Goal: Contribute content: Contribute content

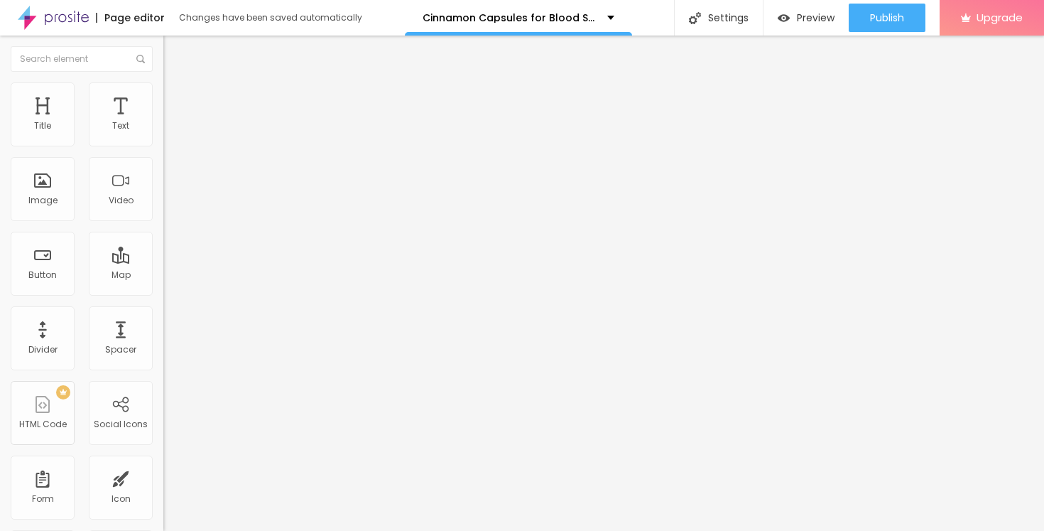
click at [169, 206] on icon "button" at bounding box center [173, 201] width 9 height 9
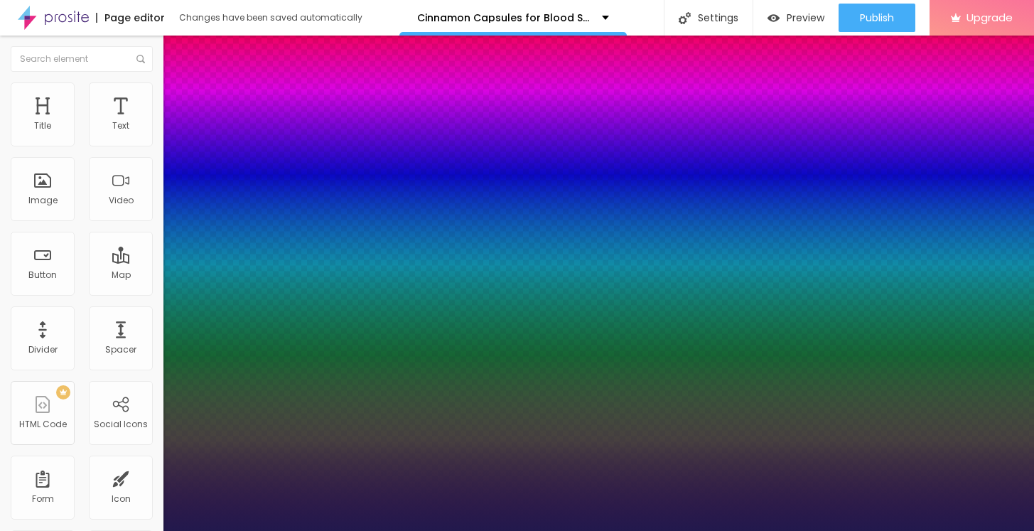
type input "1"
type input "15"
type input "1"
type input "16"
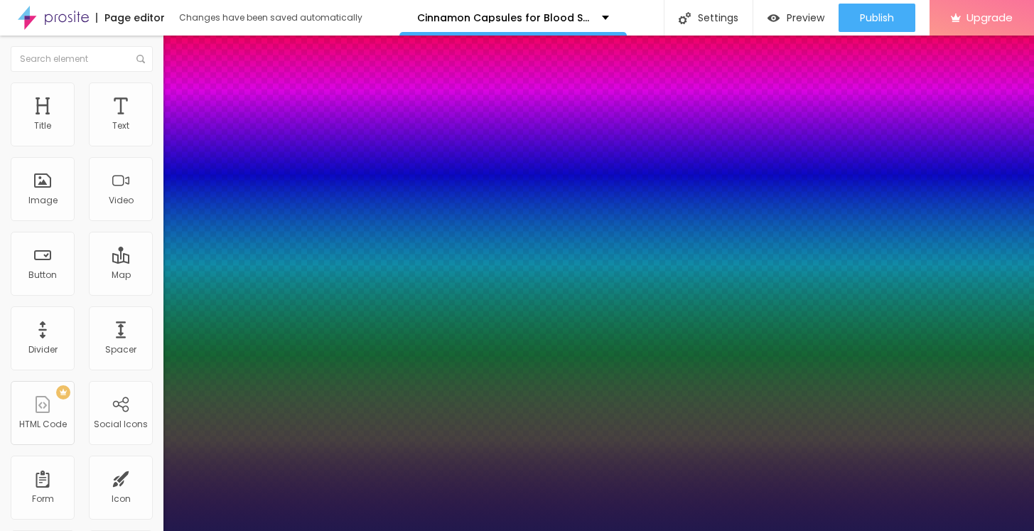
type input "16"
type input "1"
type input "19"
type input "1"
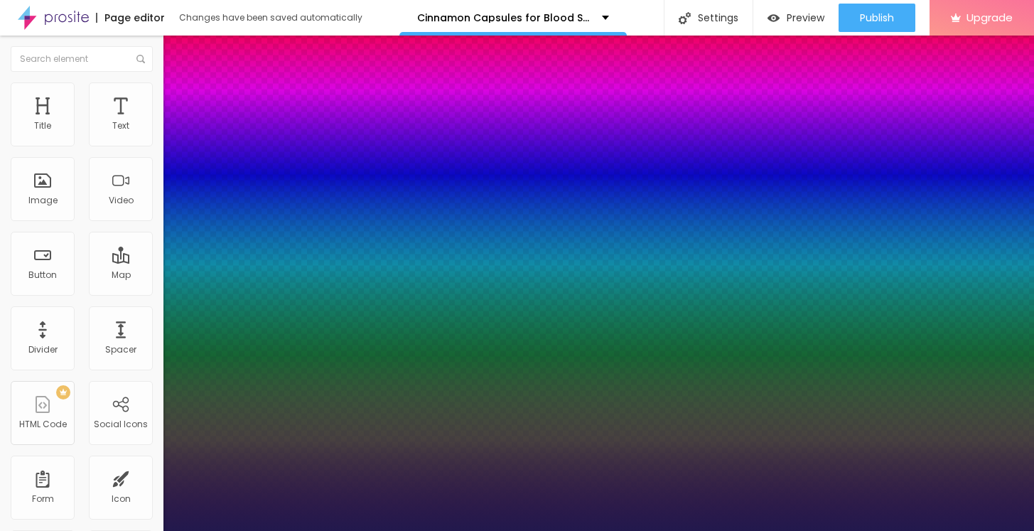
type input "25"
type input "1"
type input "30"
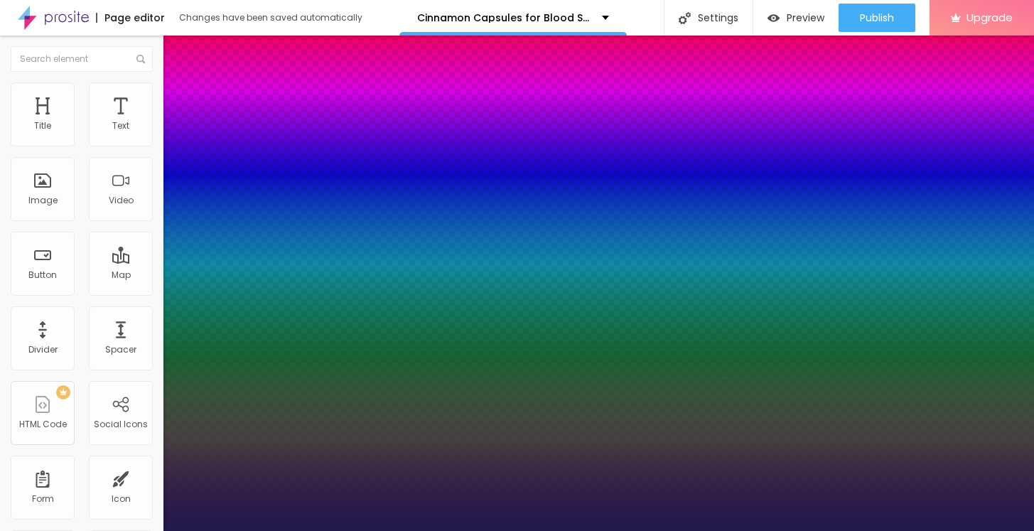
type input "1"
type input "31"
type input "1"
type input "33"
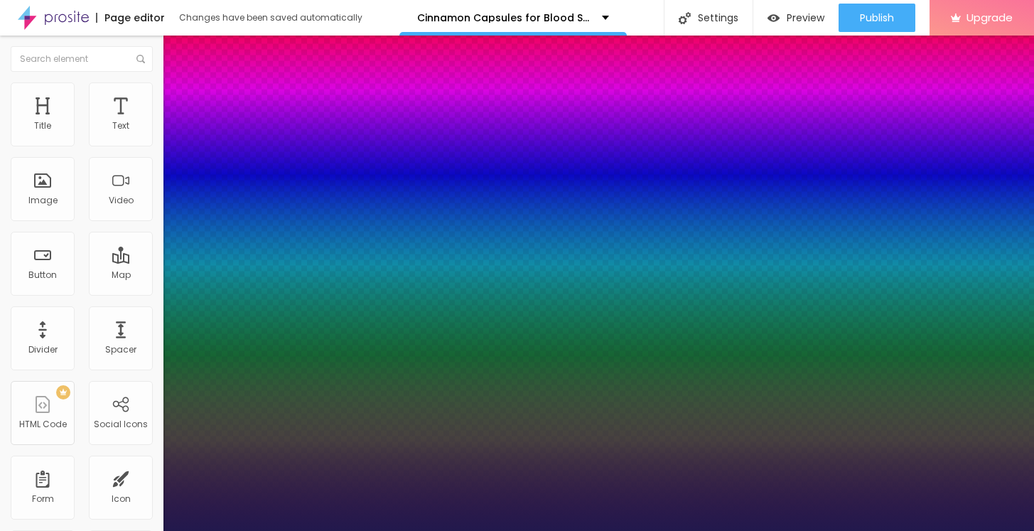
type input "33"
type input "1"
type input "34"
type input "1"
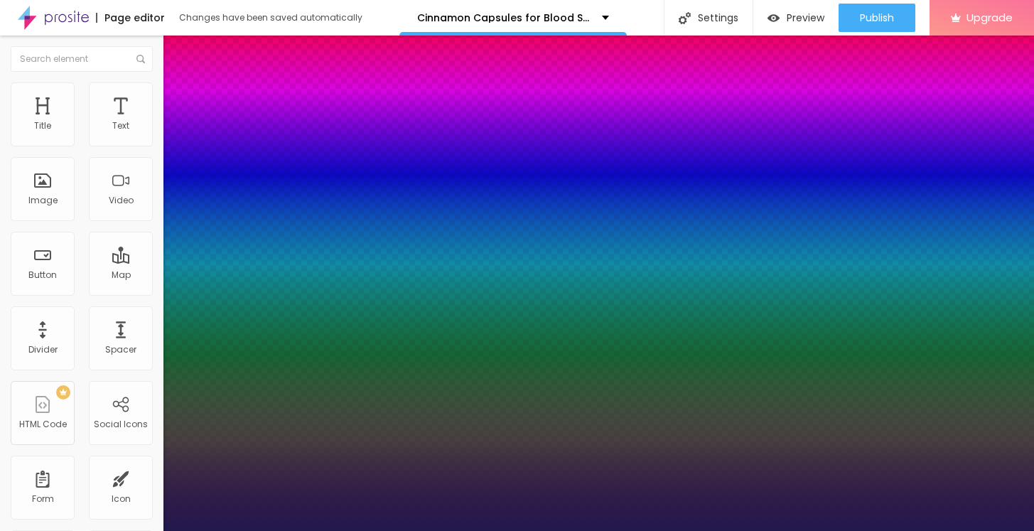
type input "36"
type input "1"
type input "37"
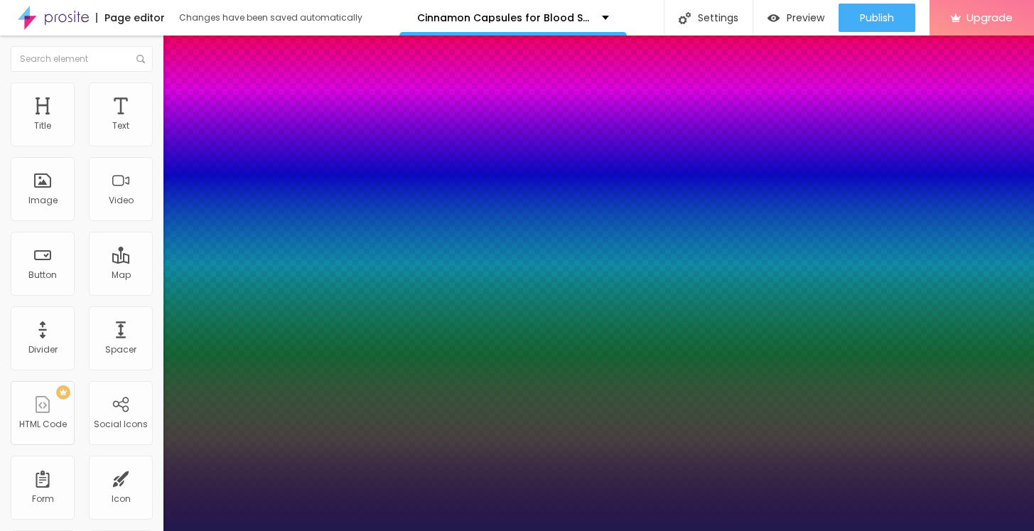
type input "1"
type input "40"
type input "1"
type input "43"
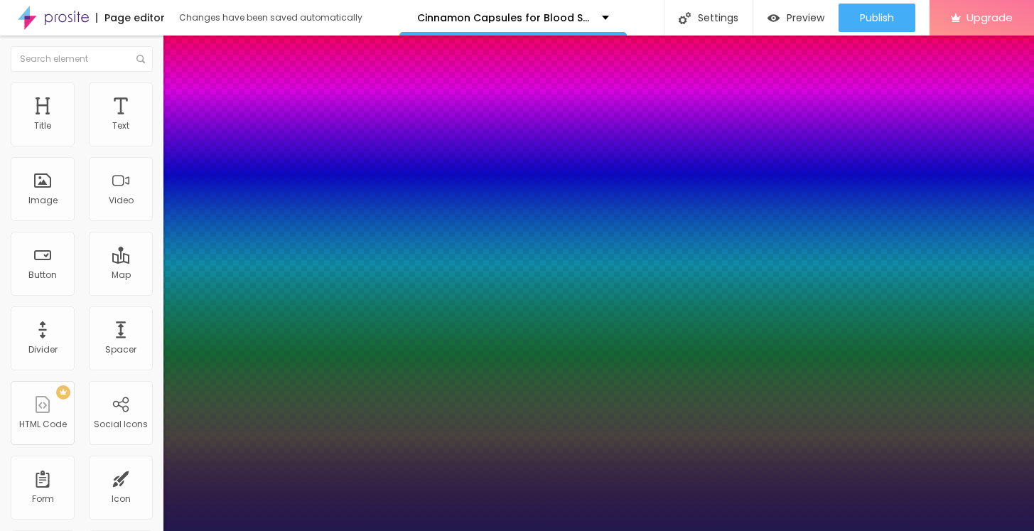
type input "43"
type input "1"
type input "49"
type input "1"
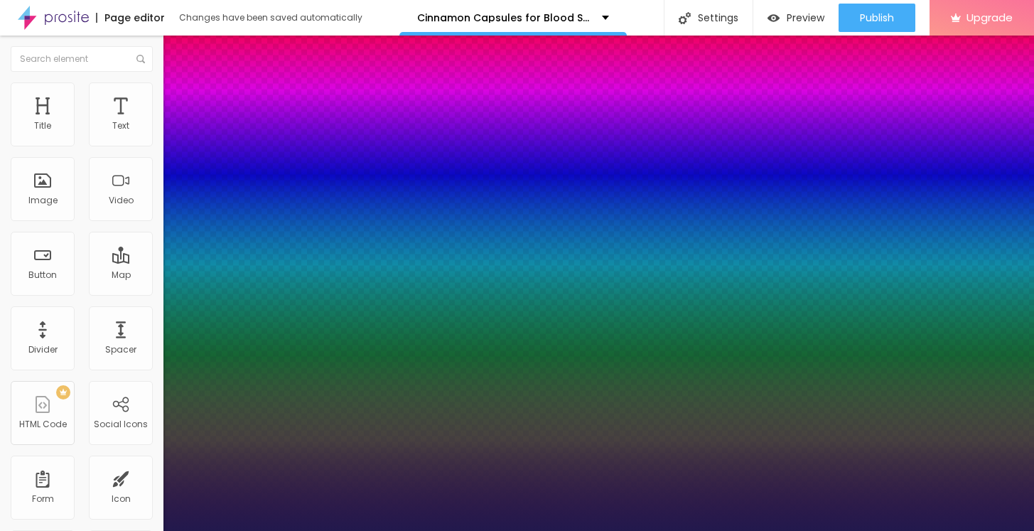
type input "52"
type input "1"
type input "54"
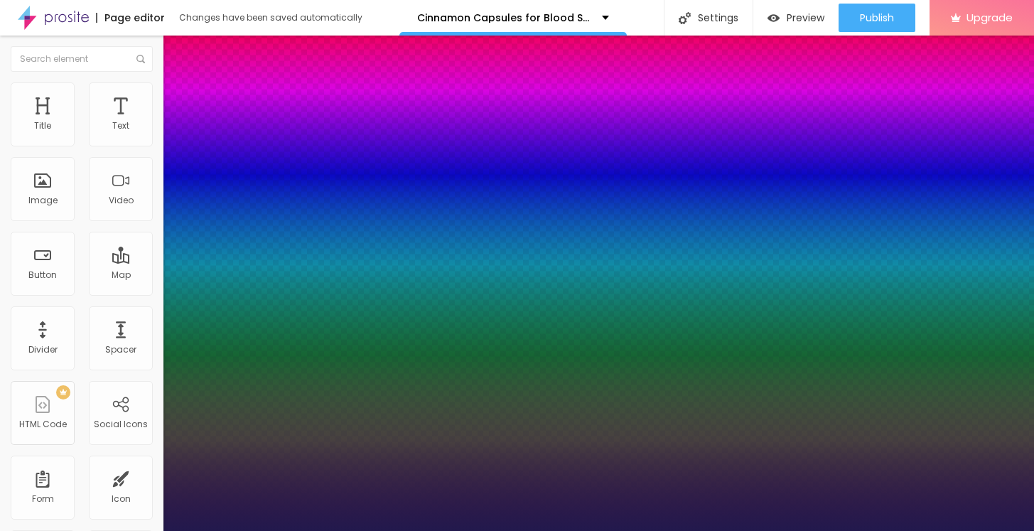
type input "1"
type input "56"
type input "1"
type input "58"
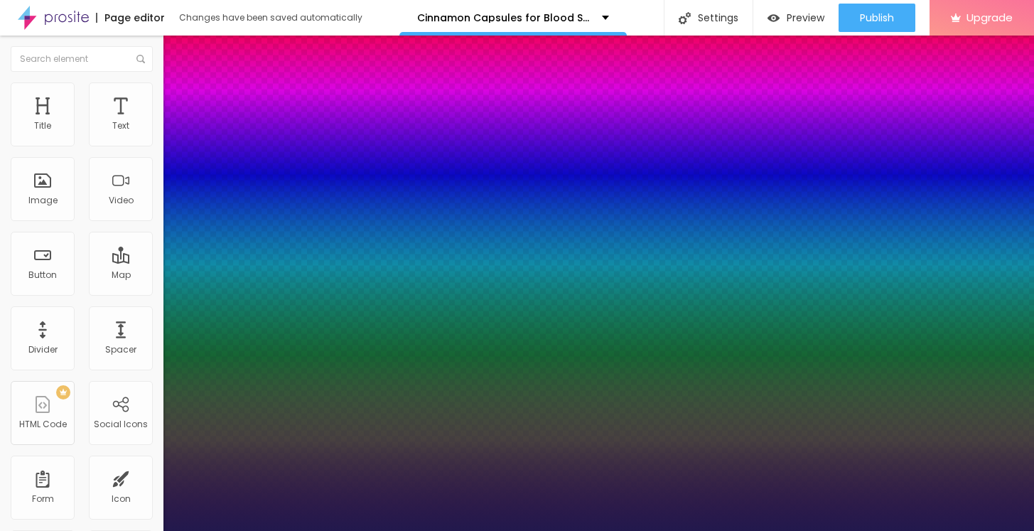
type input "58"
type input "1"
type input "59"
type input "1"
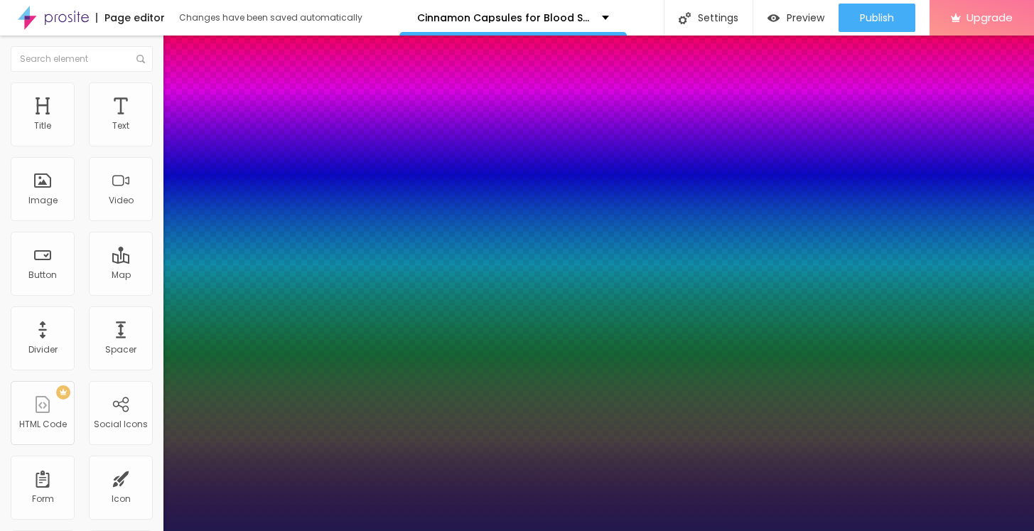
type input "60"
type input "1"
type input "61"
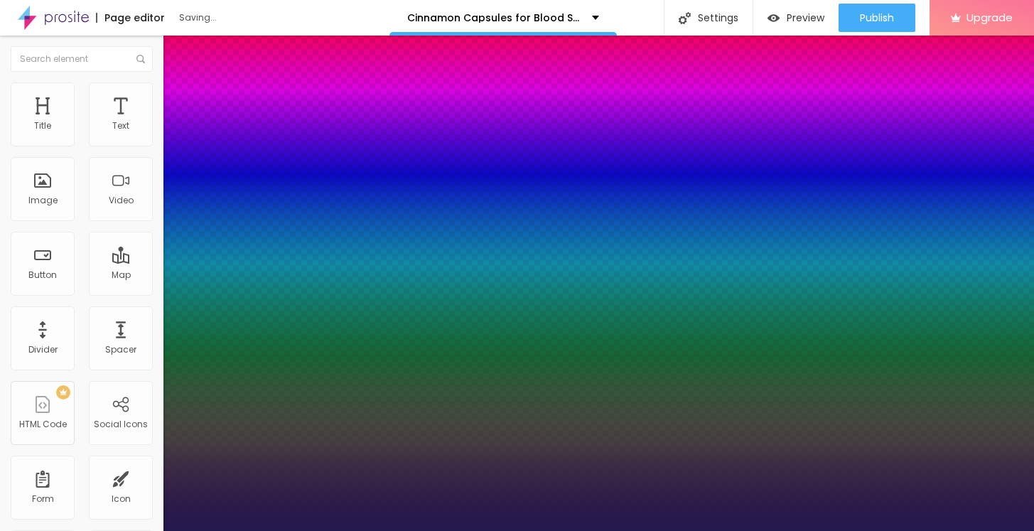
type input "1"
type input "62"
type input "1"
type input "63"
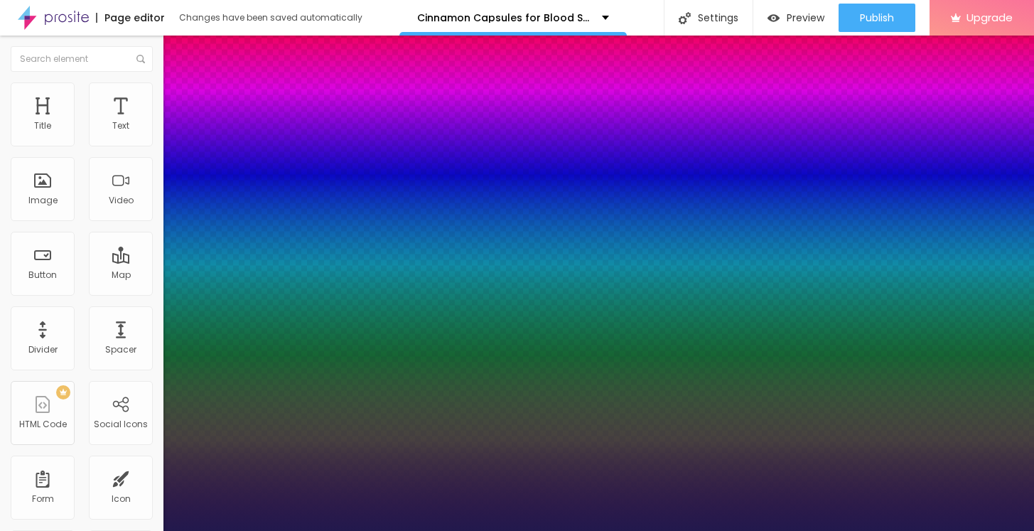
type input "63"
type input "1"
type input "64"
type input "1"
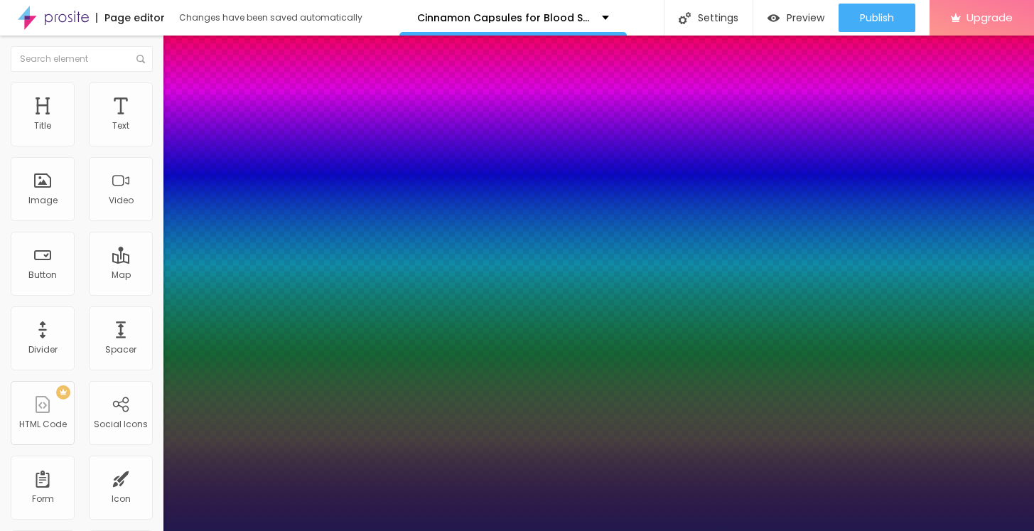
type input "65"
type input "1"
type input "66"
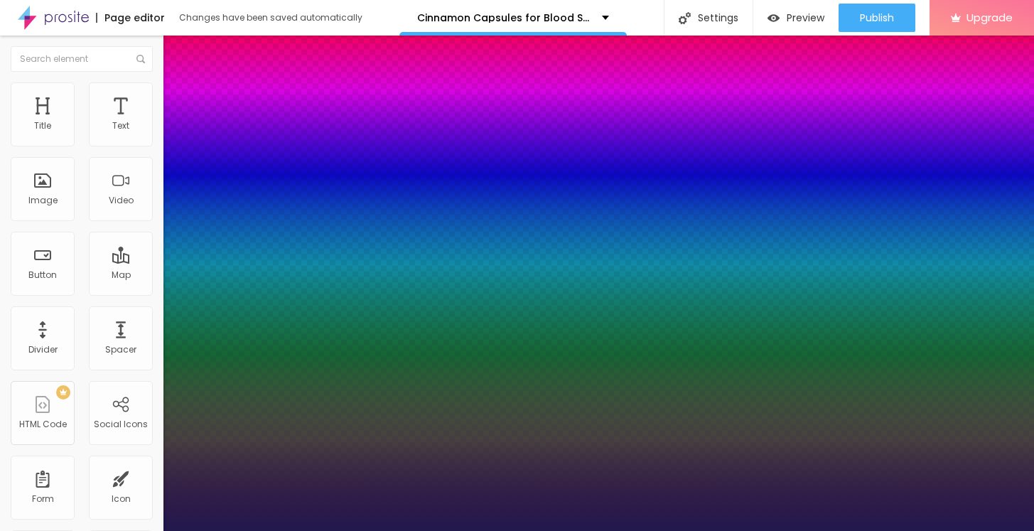
type input "1"
type input "67"
type input "1"
type input "68"
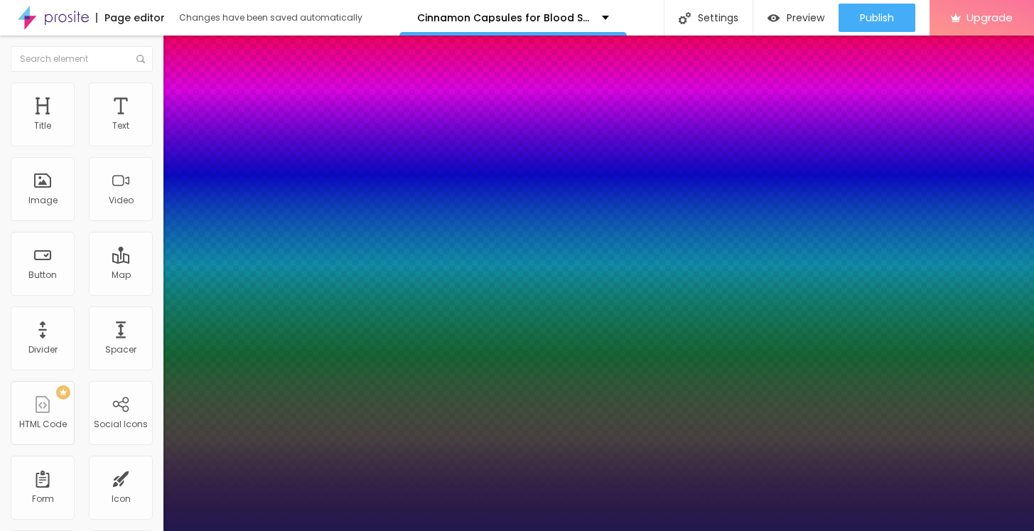
type input "68"
type input "1"
type input "67"
type input "1"
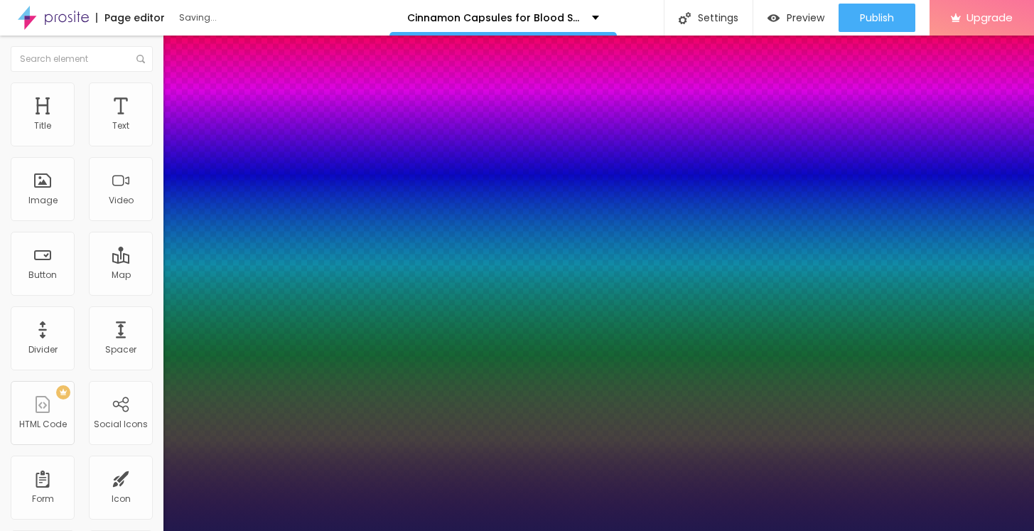
type input "68"
type input "1"
type input "69"
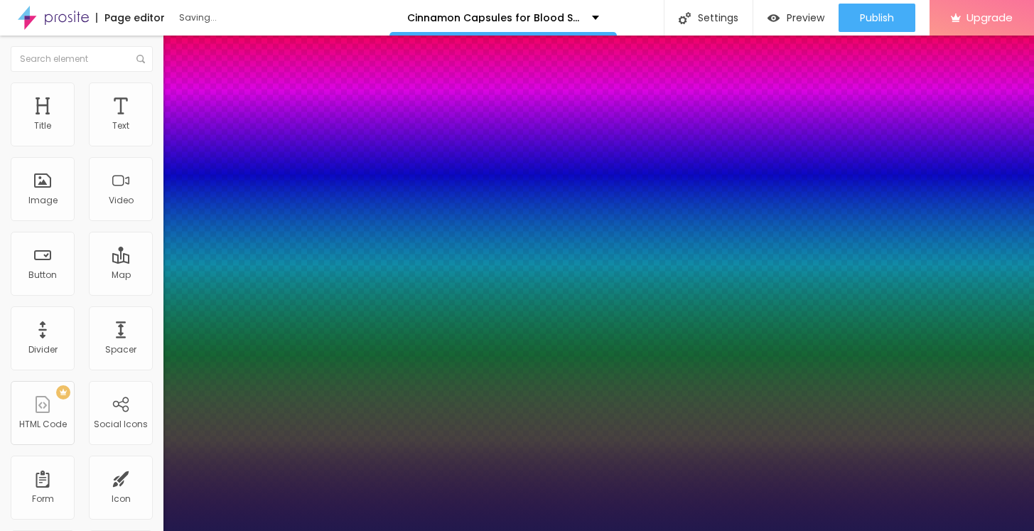
type input "1"
type input "68"
type input "1"
drag, startPoint x: 190, startPoint y: 399, endPoint x: 249, endPoint y: 399, distance: 58.3
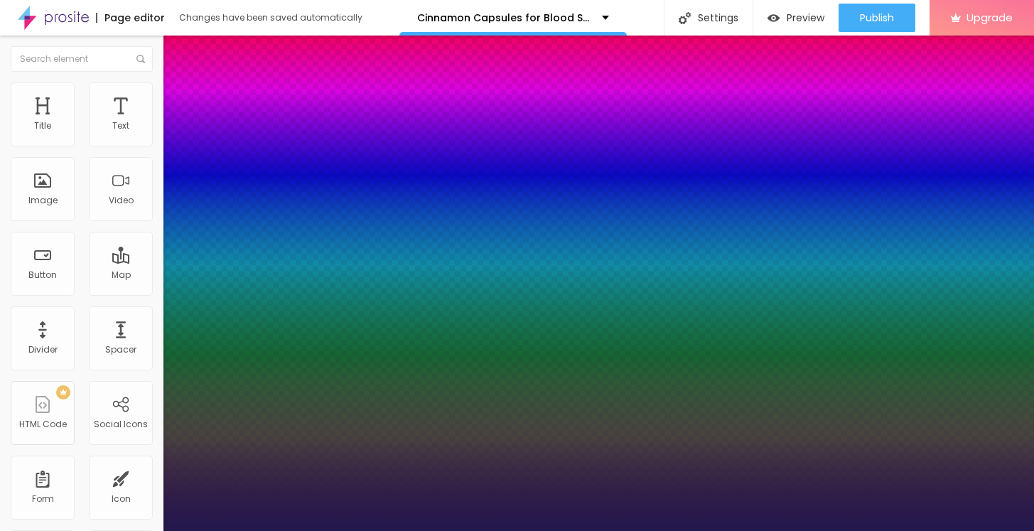
type input "68"
click at [577, 530] on div at bounding box center [517, 531] width 1034 height 0
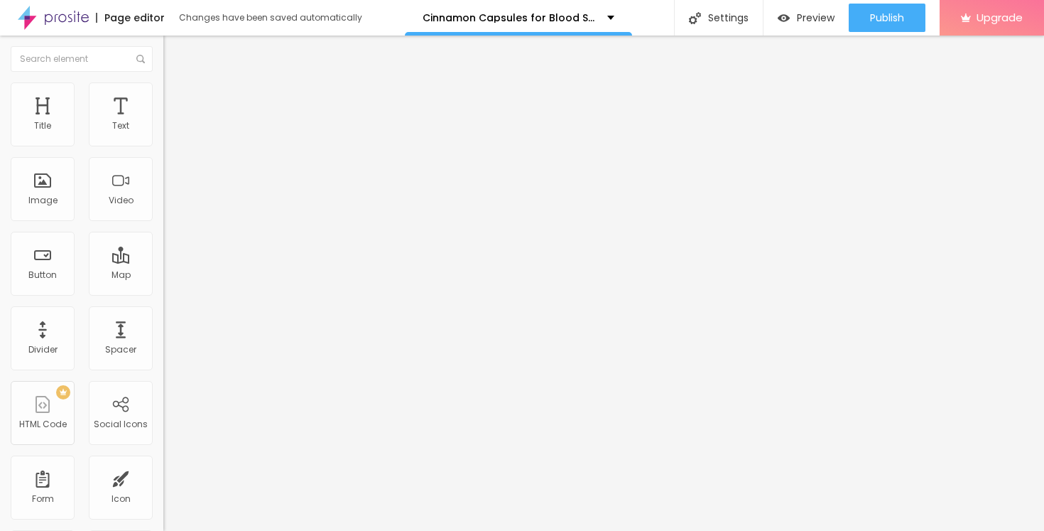
click at [174, 51] on div "Edit Title" at bounding box center [206, 51] width 64 height 11
click at [174, 56] on div "Edit Title" at bounding box center [206, 51] width 64 height 11
click at [163, 122] on span "Add image" at bounding box center [192, 116] width 58 height 12
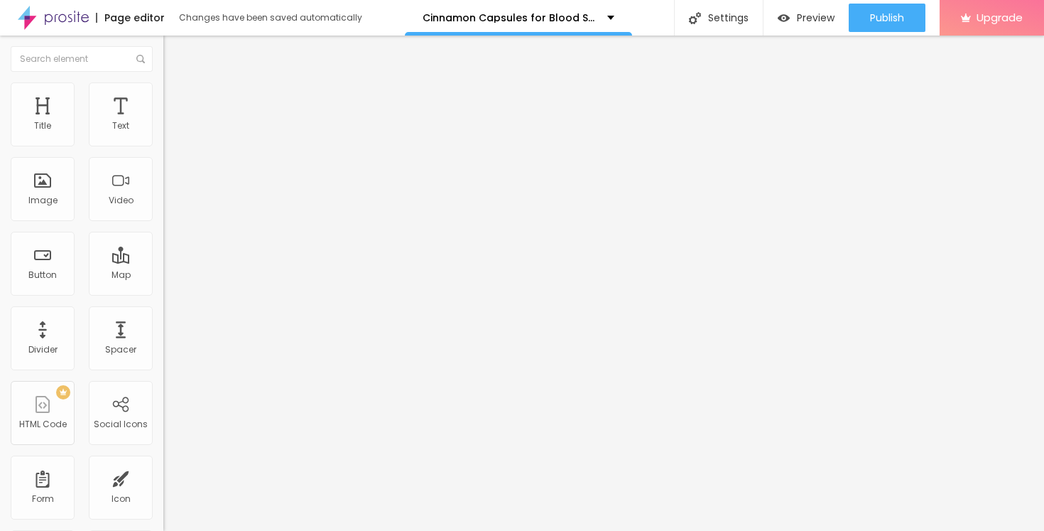
click at [163, 291] on input "https://" at bounding box center [248, 284] width 170 height 14
paste input "[DOMAIN_NAME][URL]"
type input "[URL][DOMAIN_NAME]"
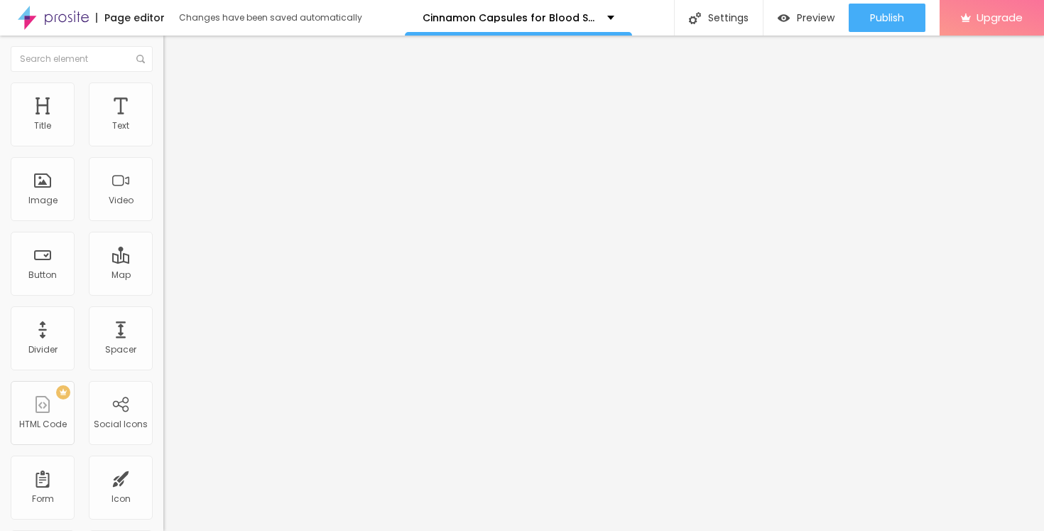
scroll to position [0, 0]
click at [176, 97] on span "Style" at bounding box center [186, 92] width 21 height 12
type input "55"
click at [163, 146] on input "range" at bounding box center [209, 139] width 92 height 11
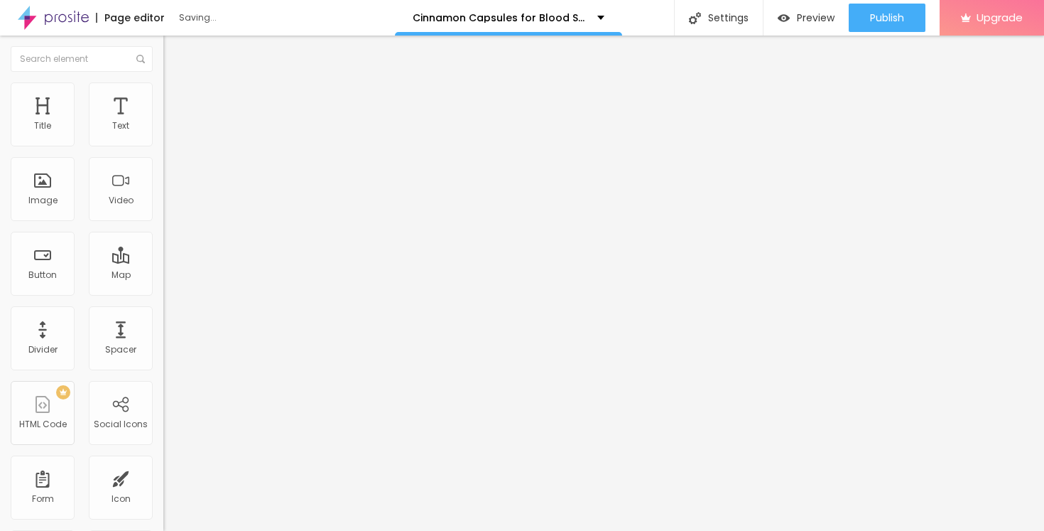
type input "60"
type input "55"
type input "50"
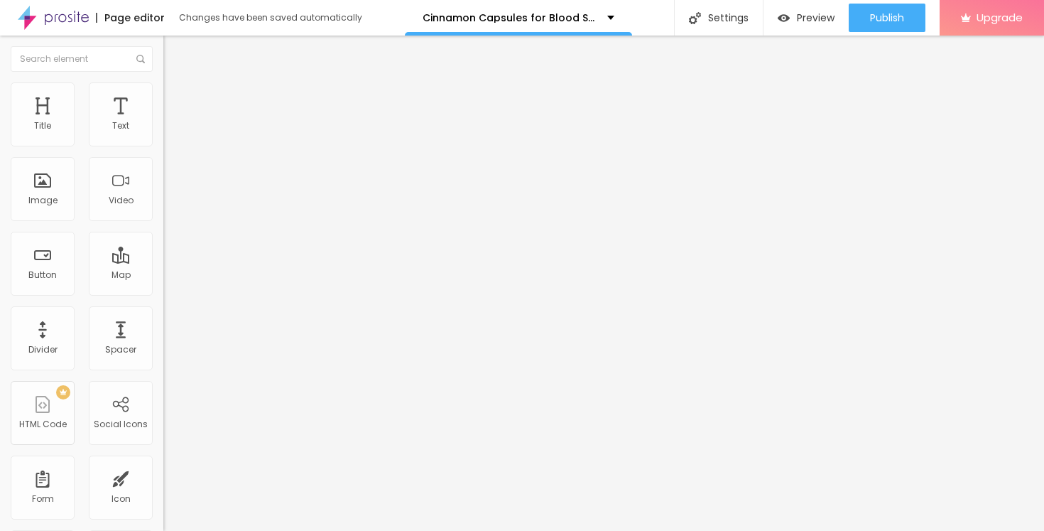
type input "50"
type input "45"
type input "40"
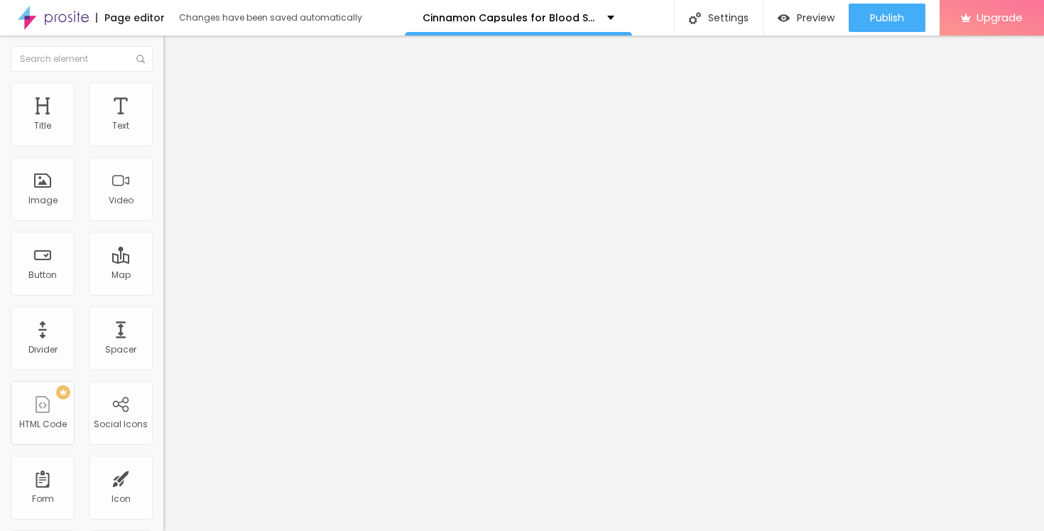
type input "45"
type input "50"
type input "55"
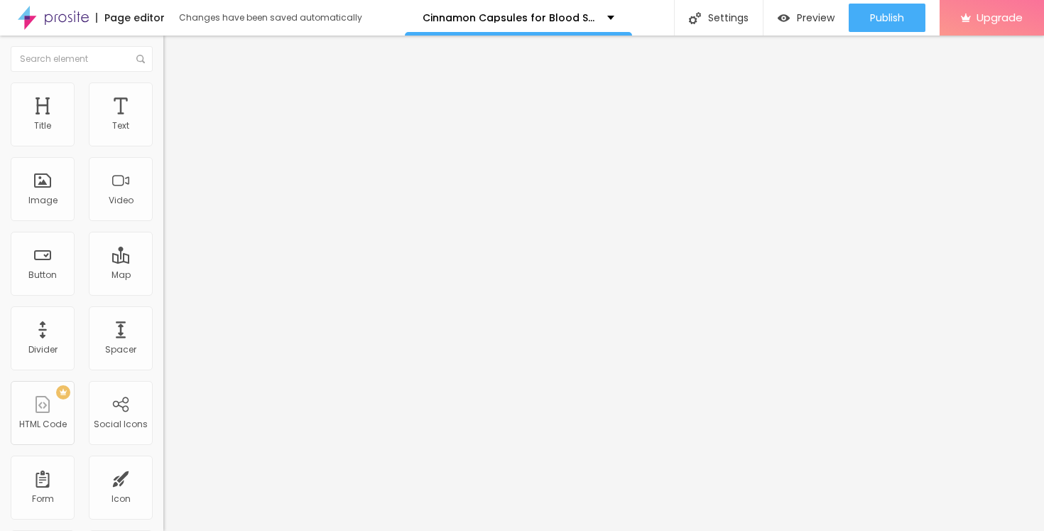
type input "55"
type input "60"
type input "65"
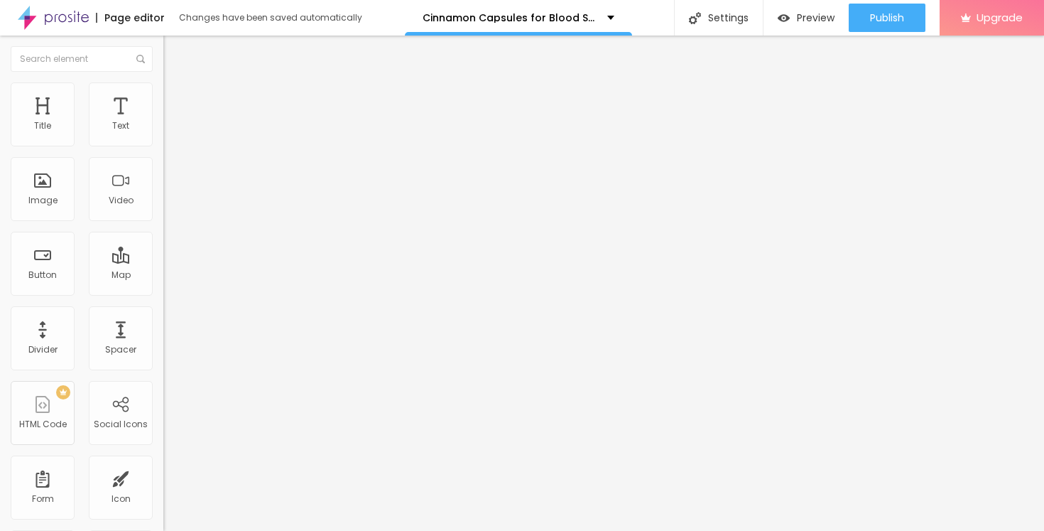
type input "60"
type input "55"
type input "50"
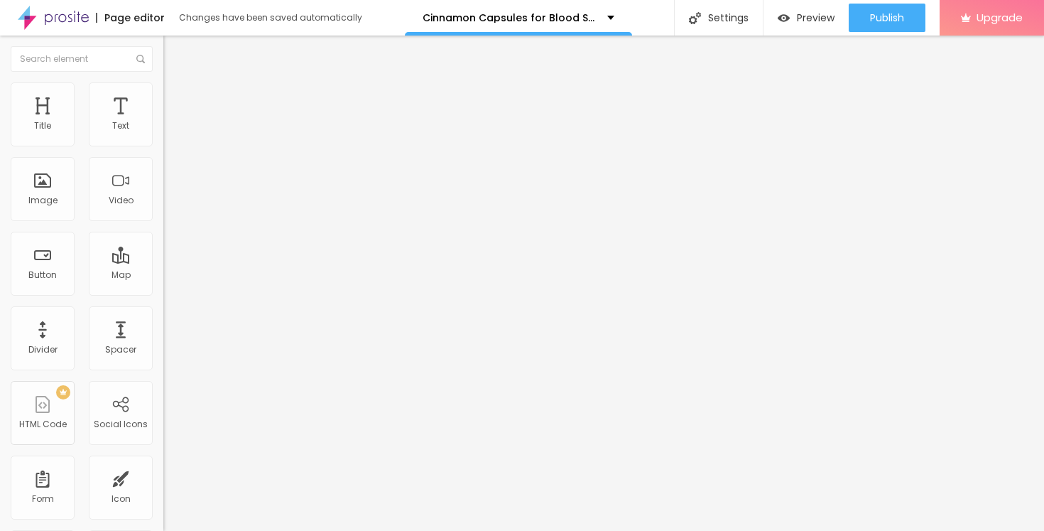
type input "50"
type input "45"
type input "50"
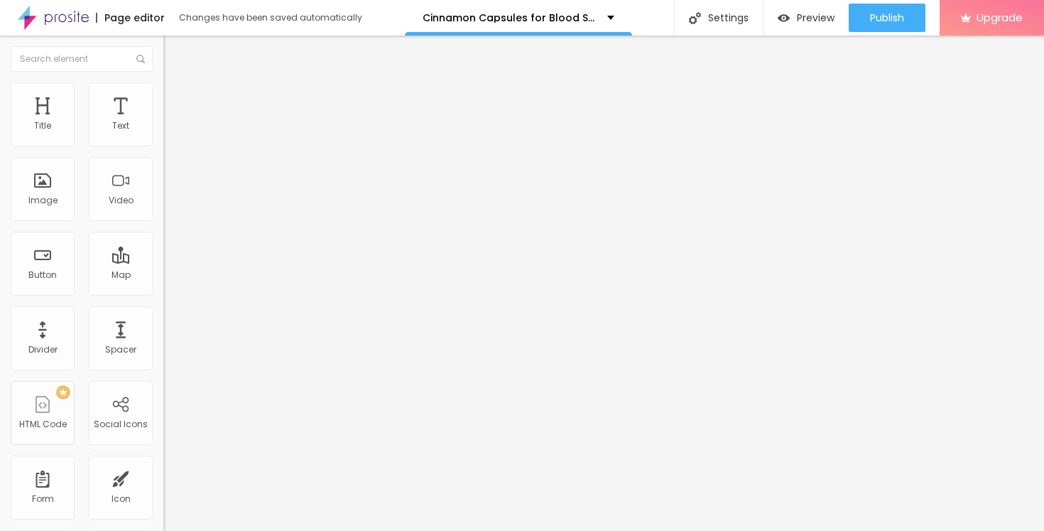
type input "55"
type input "50"
drag, startPoint x: 83, startPoint y: 152, endPoint x: 74, endPoint y: 165, distance: 15.8
type input "50"
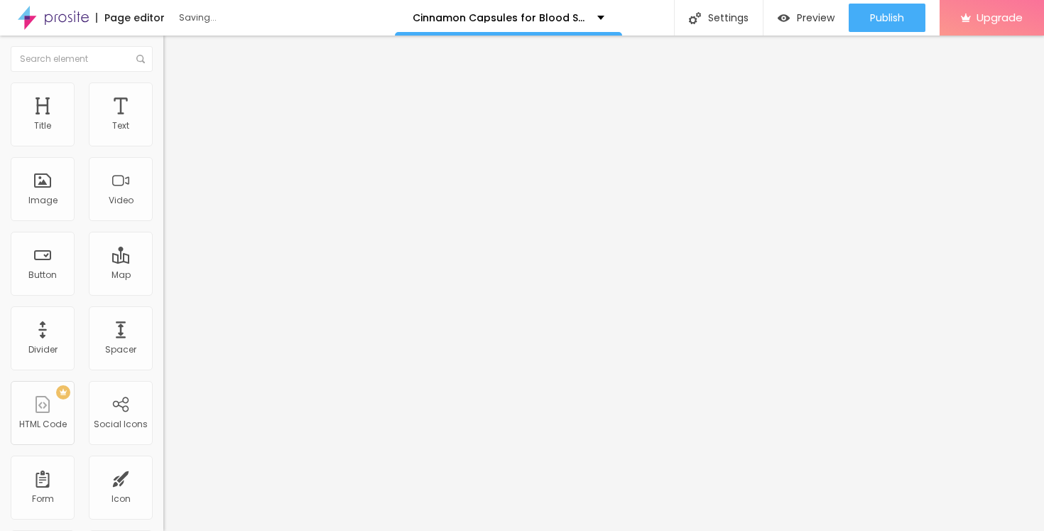
click at [163, 146] on input "range" at bounding box center [209, 139] width 92 height 11
click at [163, 97] on ul "Content Style Advanced" at bounding box center [244, 89] width 163 height 43
click at [176, 98] on span "Style" at bounding box center [186, 92] width 21 height 12
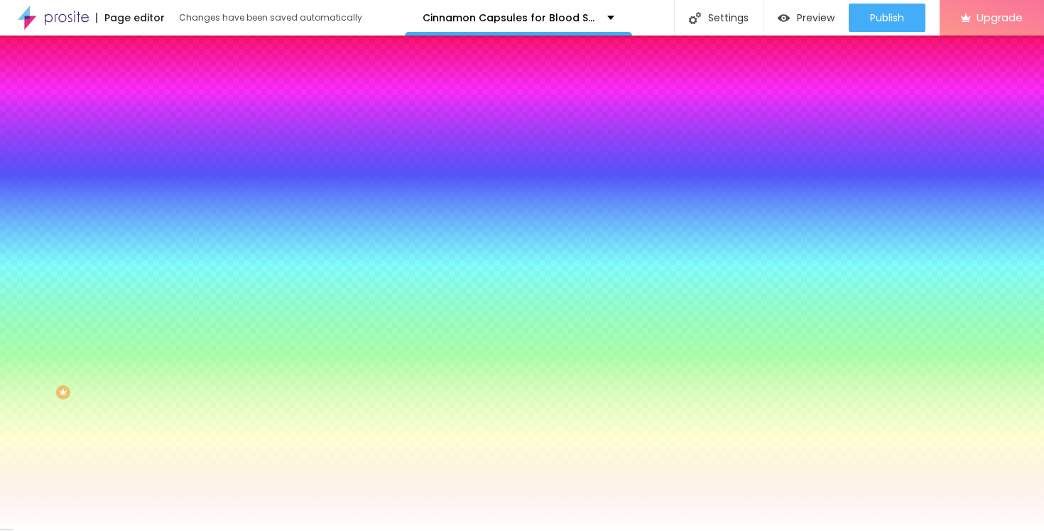
click at [163, 193] on div at bounding box center [244, 193] width 163 height 0
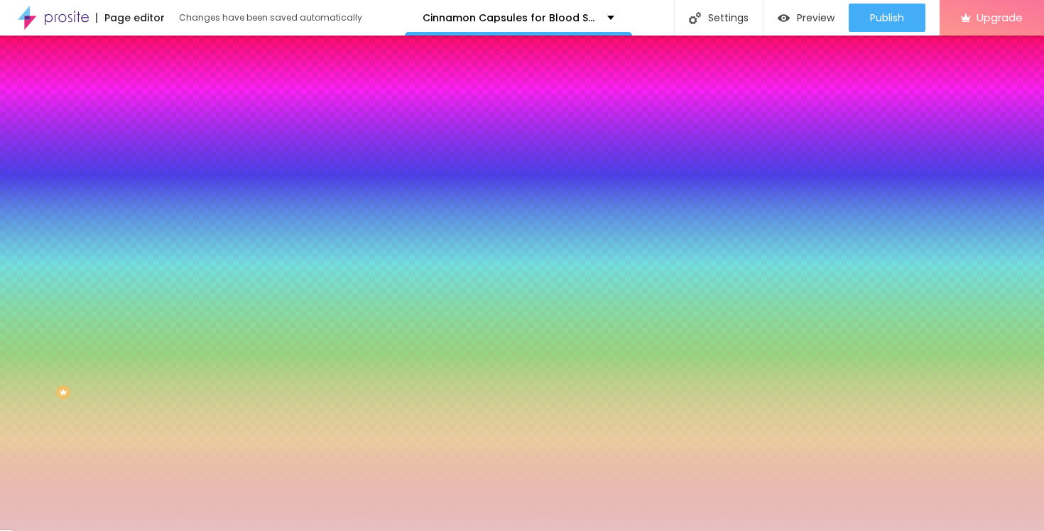
type input "#E7C0C0"
drag, startPoint x: 53, startPoint y: 283, endPoint x: 38, endPoint y: 286, distance: 15.2
click at [38, 286] on div at bounding box center [522, 265] width 1044 height 531
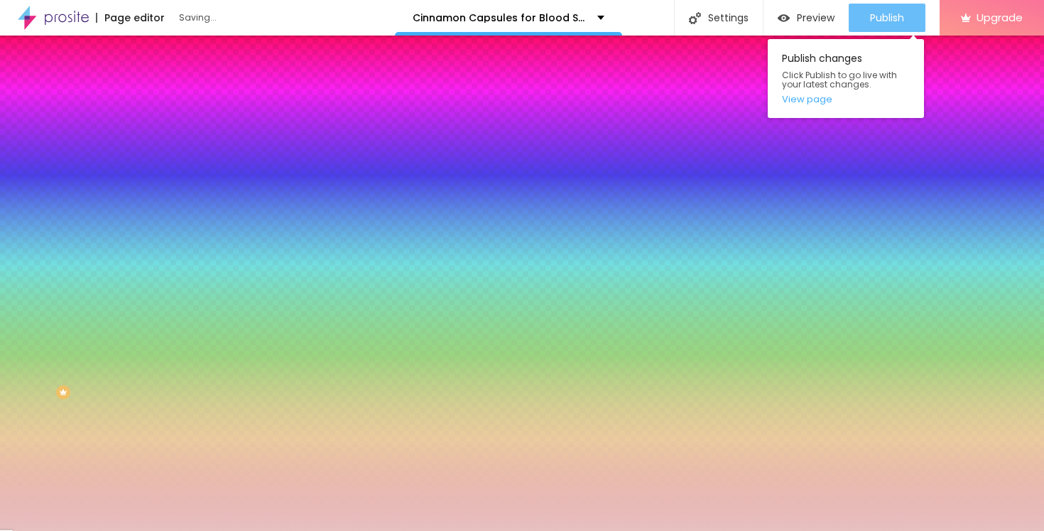
click at [916, 26] on button "Publish" at bounding box center [887, 18] width 77 height 28
click at [820, 103] on link "View page" at bounding box center [846, 98] width 128 height 9
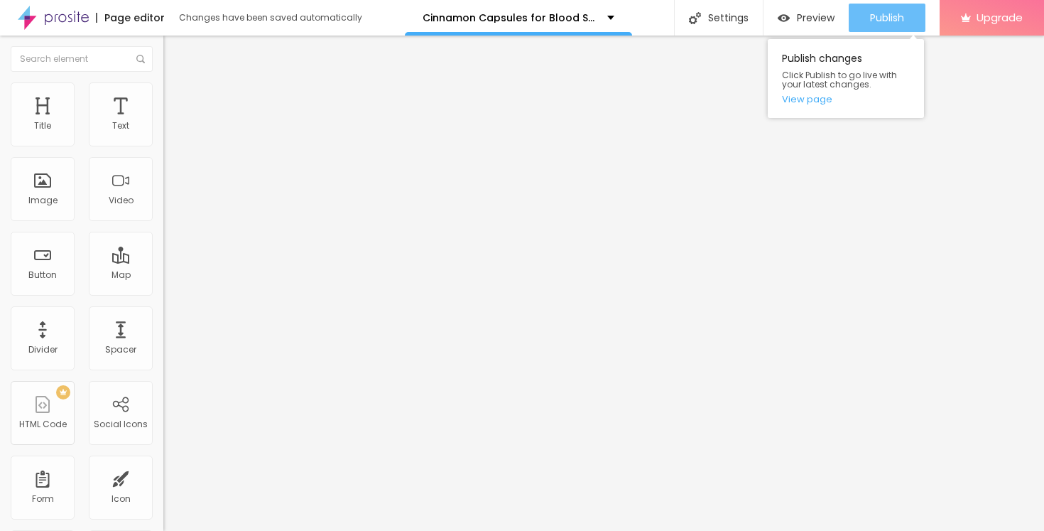
click at [863, 16] on button "Publish" at bounding box center [887, 18] width 77 height 28
